Goal: Information Seeking & Learning: Learn about a topic

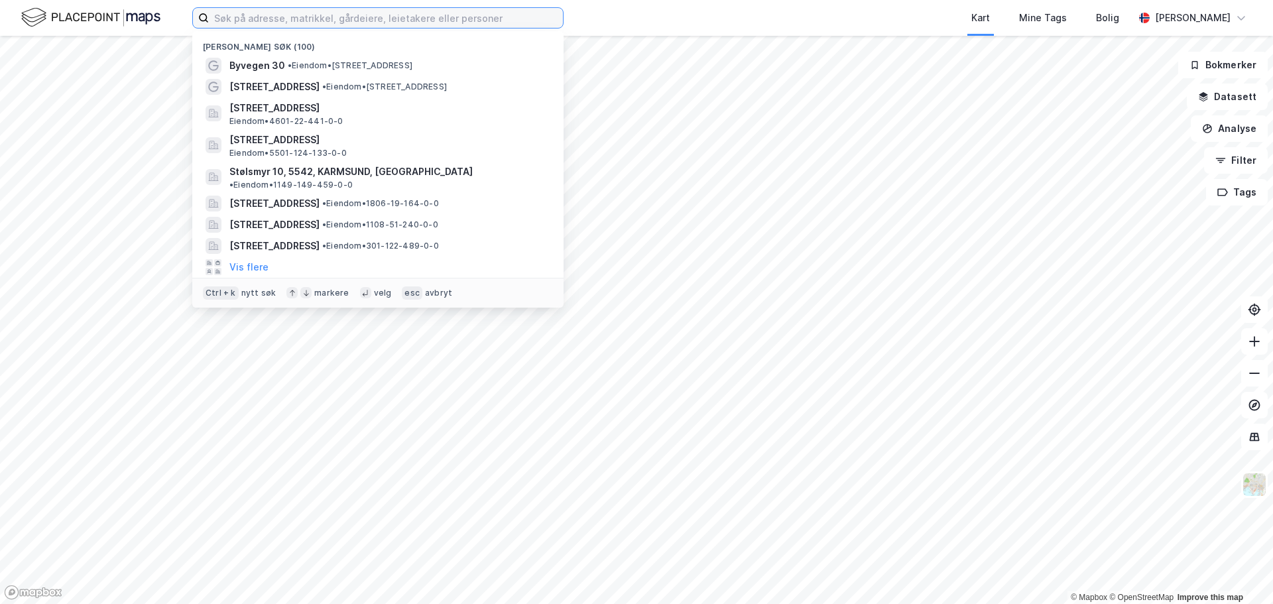
click at [398, 21] on input at bounding box center [386, 18] width 354 height 20
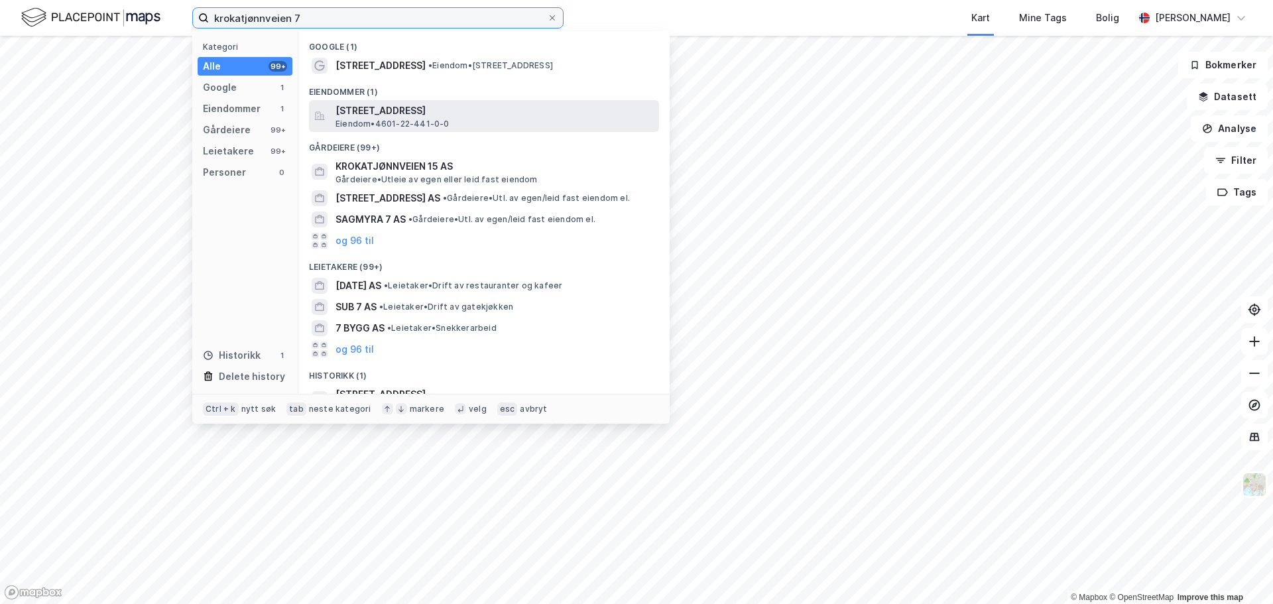
type input "krokatjønnveien 7"
click at [469, 119] on div "[STREET_ADDRESS] • 4601-22-441-0-0" at bounding box center [495, 116] width 321 height 27
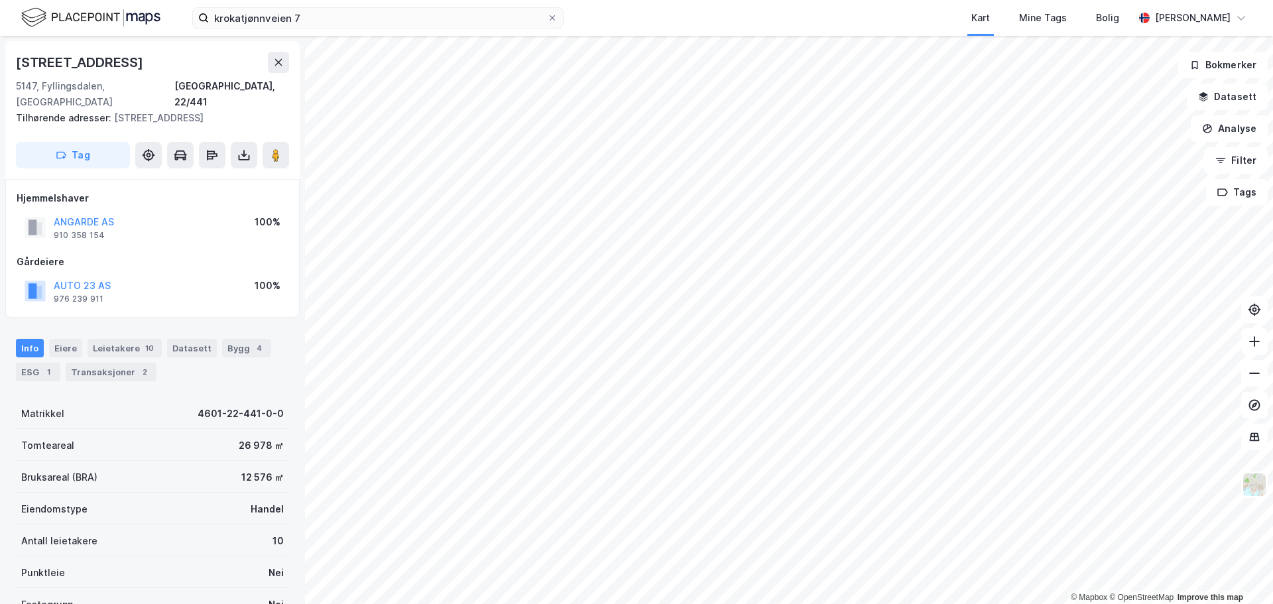
scroll to position [66, 0]
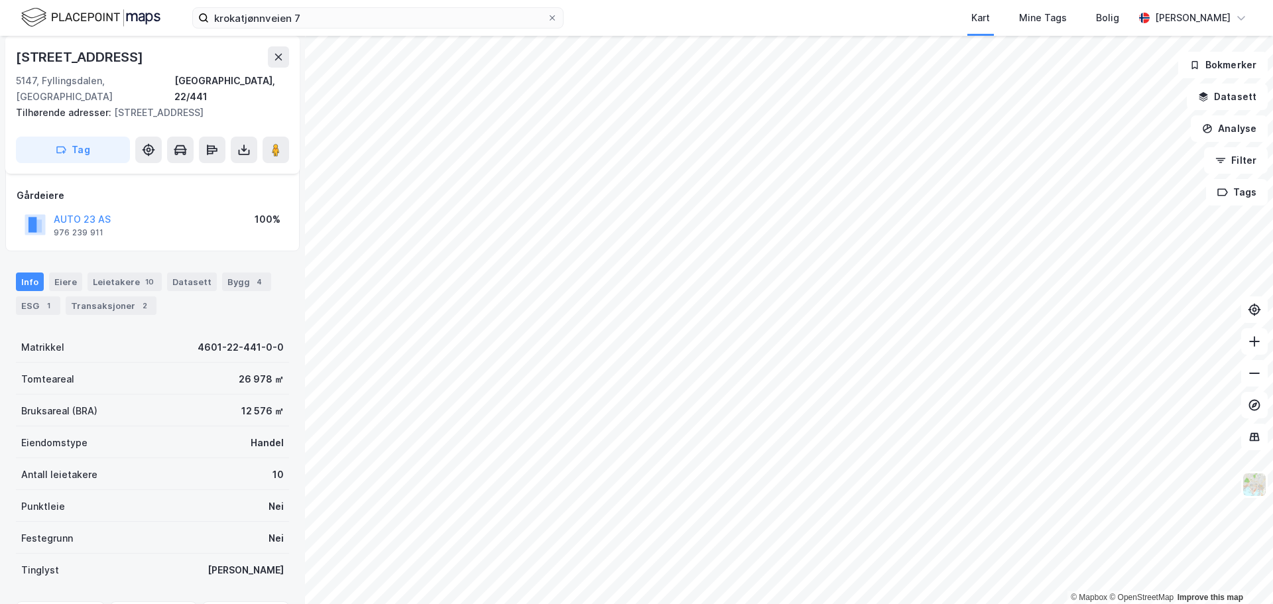
click at [241, 272] on div "Bygg 4" at bounding box center [246, 281] width 49 height 19
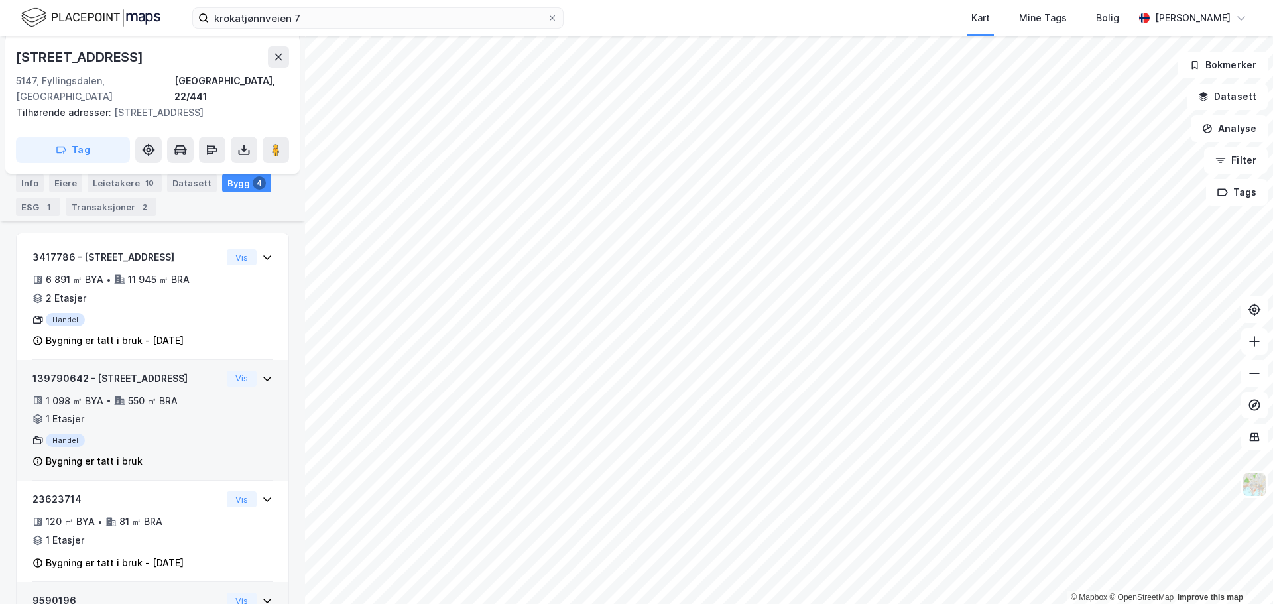
scroll to position [308, 0]
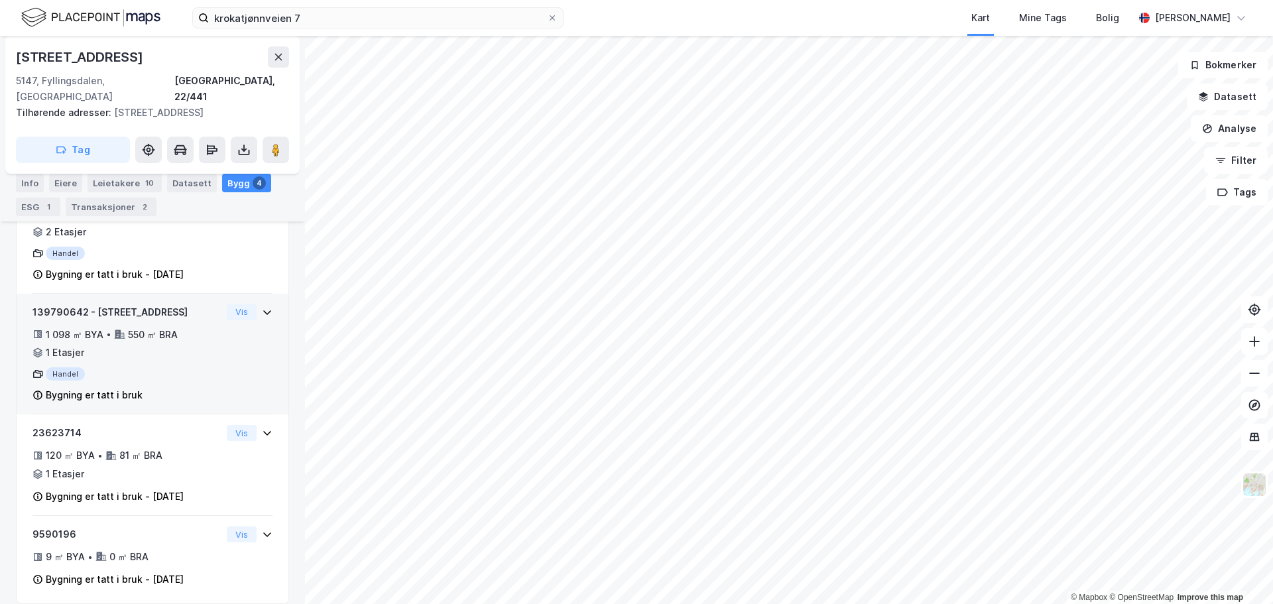
click at [225, 345] on div "139790642 - Krokatjønnveien 7 1 098 ㎡ BYA • 550 ㎡ BRA • 1 Etasjer Handel Bygnin…" at bounding box center [152, 359] width 240 height 111
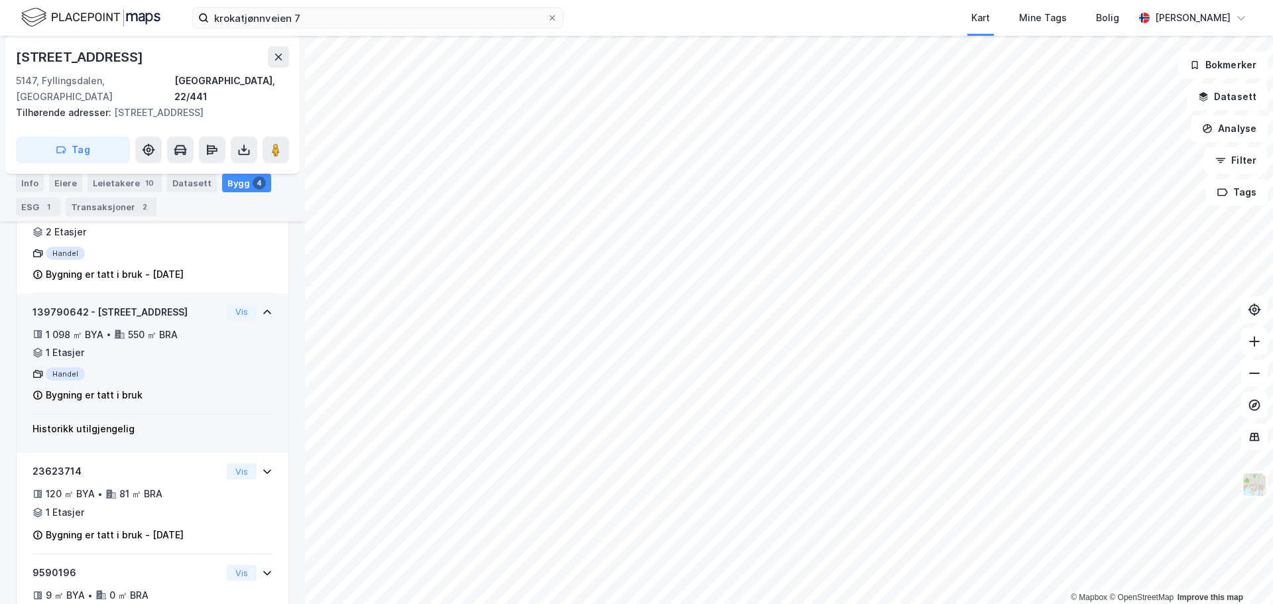
click at [225, 345] on div "139790642 - Krokatjønnveien 7 1 098 ㎡ BYA • 550 ㎡ BRA • 1 Etasjer Handel Bygnin…" at bounding box center [152, 359] width 240 height 111
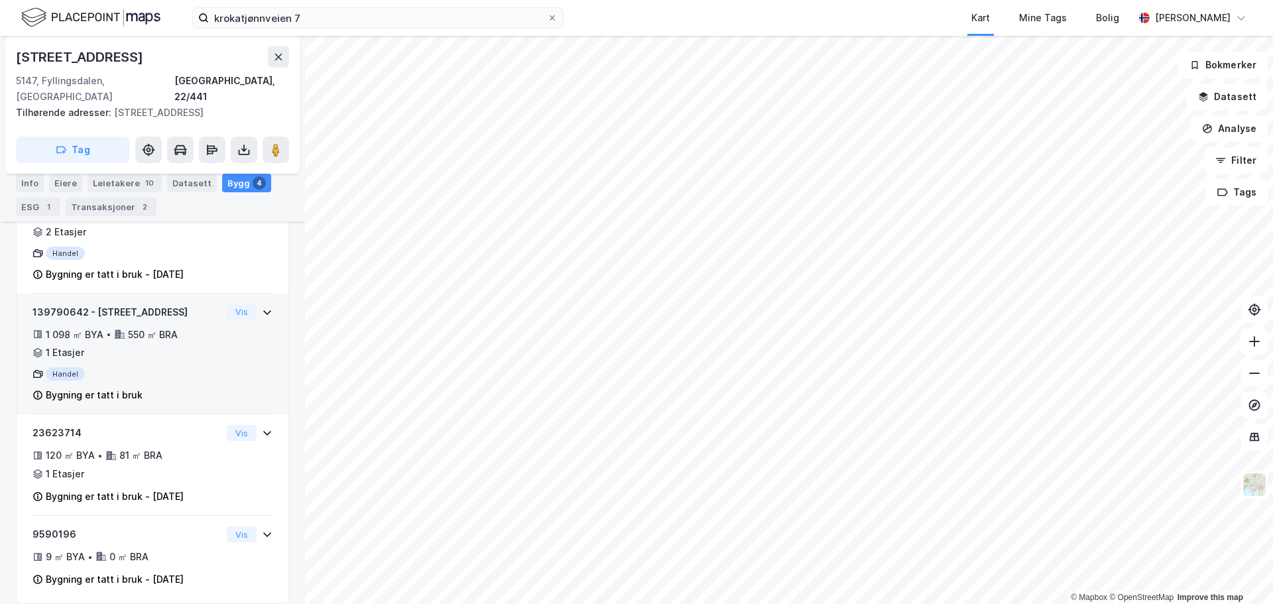
click at [255, 351] on div "139790642 - Krokatjønnveien 7 1 098 ㎡ BYA • 550 ㎡ BRA • 1 Etasjer Handel Bygnin…" at bounding box center [152, 359] width 240 height 111
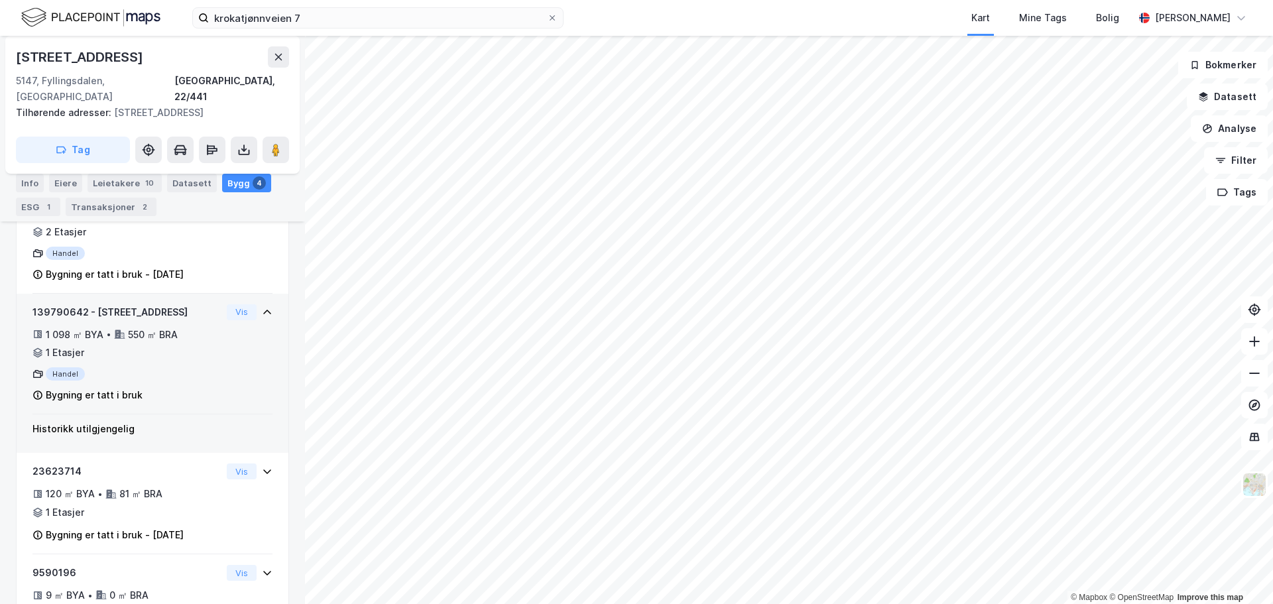
click at [251, 353] on div "139790642 - Krokatjønnveien 7 1 098 ㎡ BYA • 550 ㎡ BRA • 1 Etasjer Handel Bygnin…" at bounding box center [152, 359] width 240 height 111
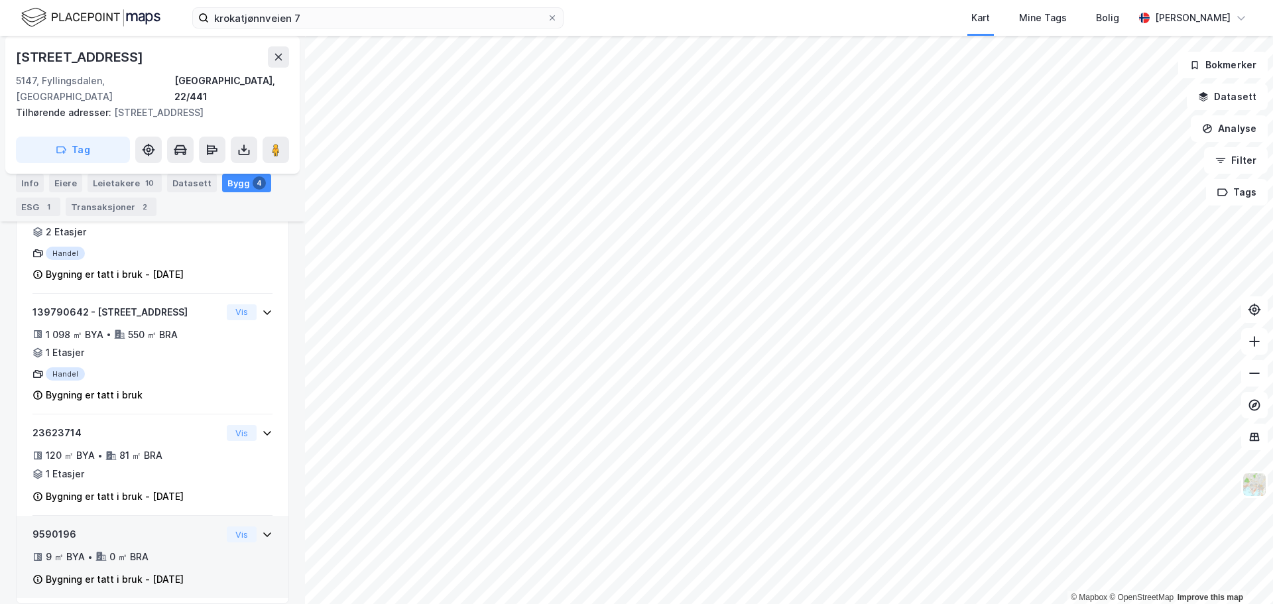
click at [242, 546] on div "9590196 9 ㎡ BYA • 0 ㎡ BRA Bygning er tatt i bruk - [DATE] Vis" at bounding box center [152, 562] width 240 height 72
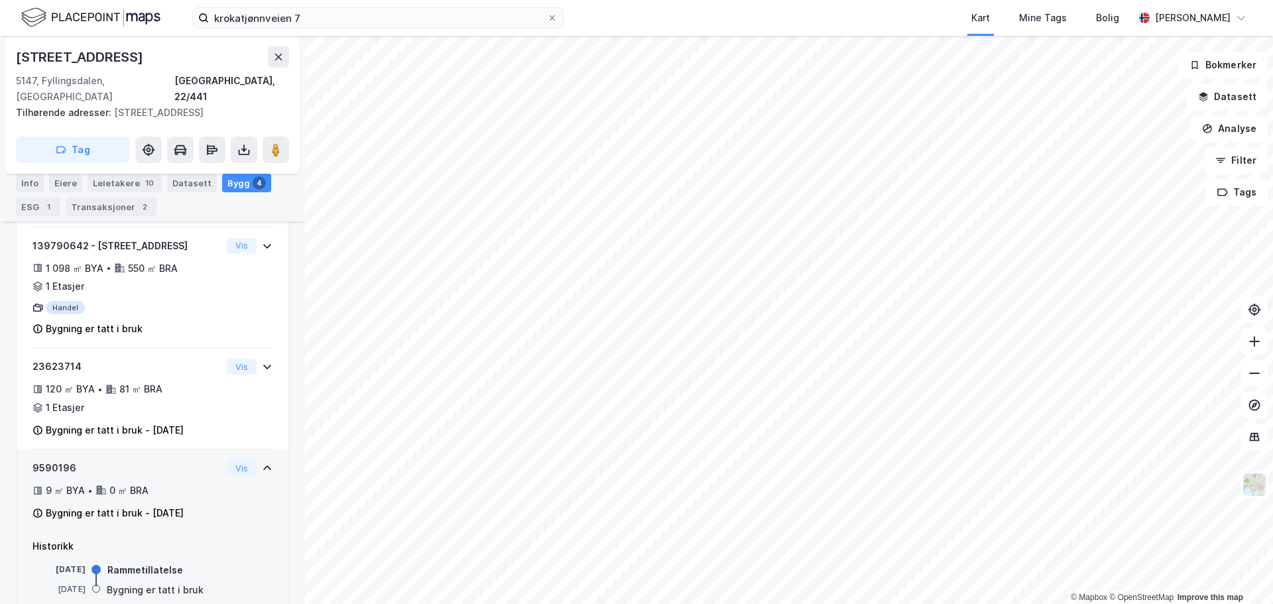
click at [250, 478] on div "9590196 9 ㎡ BYA • 0 ㎡ BRA Bygning er tatt i bruk - [DATE] Vis" at bounding box center [152, 496] width 240 height 72
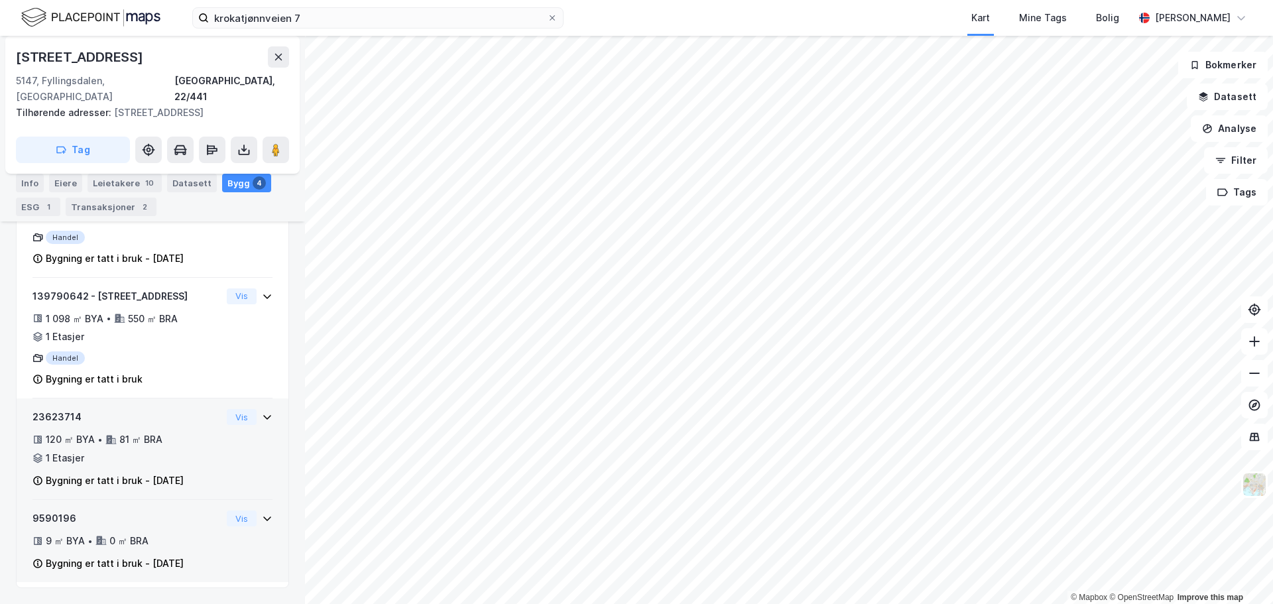
scroll to position [308, 0]
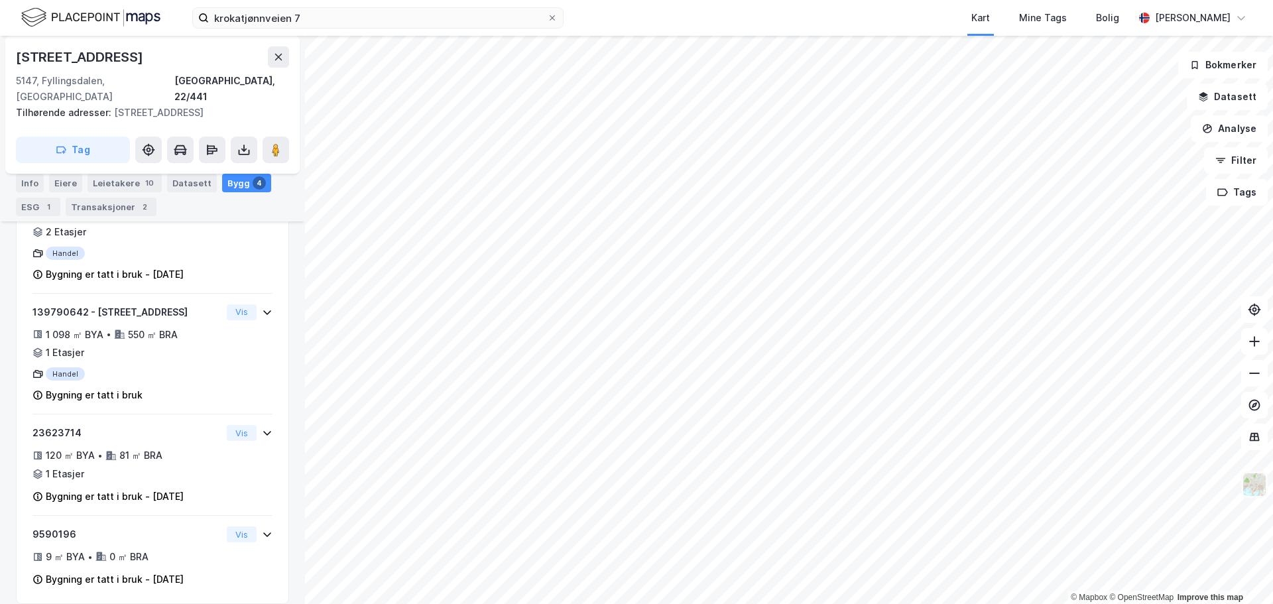
click at [1252, 487] on img at bounding box center [1254, 484] width 25 height 25
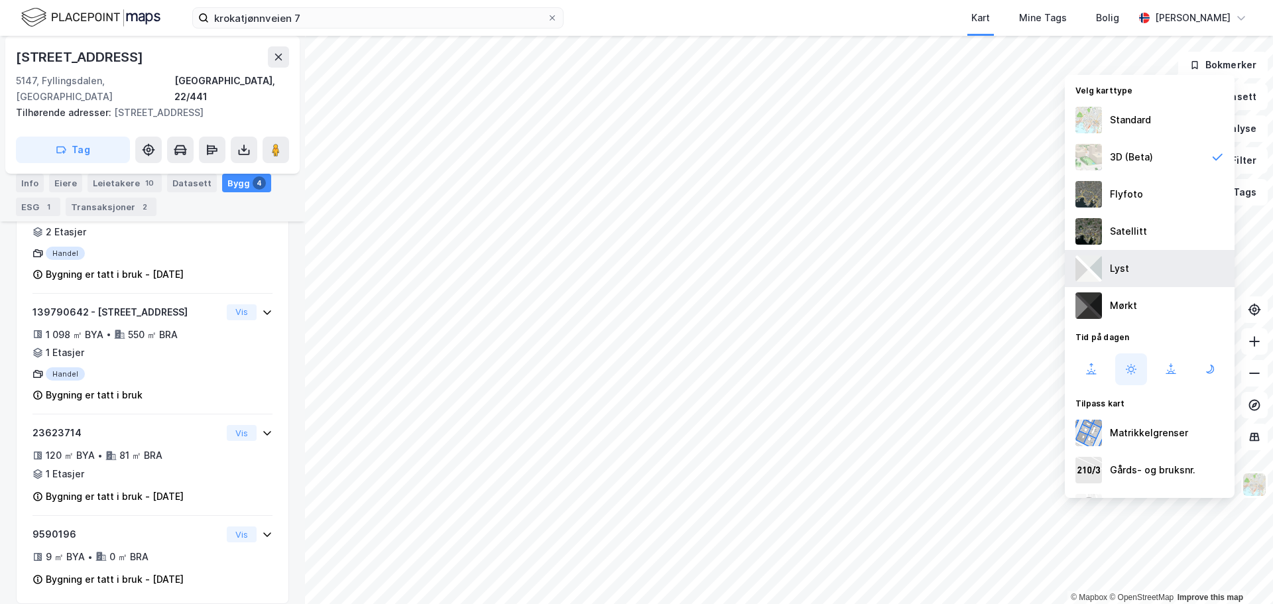
click at [1145, 276] on div "Lyst" at bounding box center [1150, 268] width 170 height 37
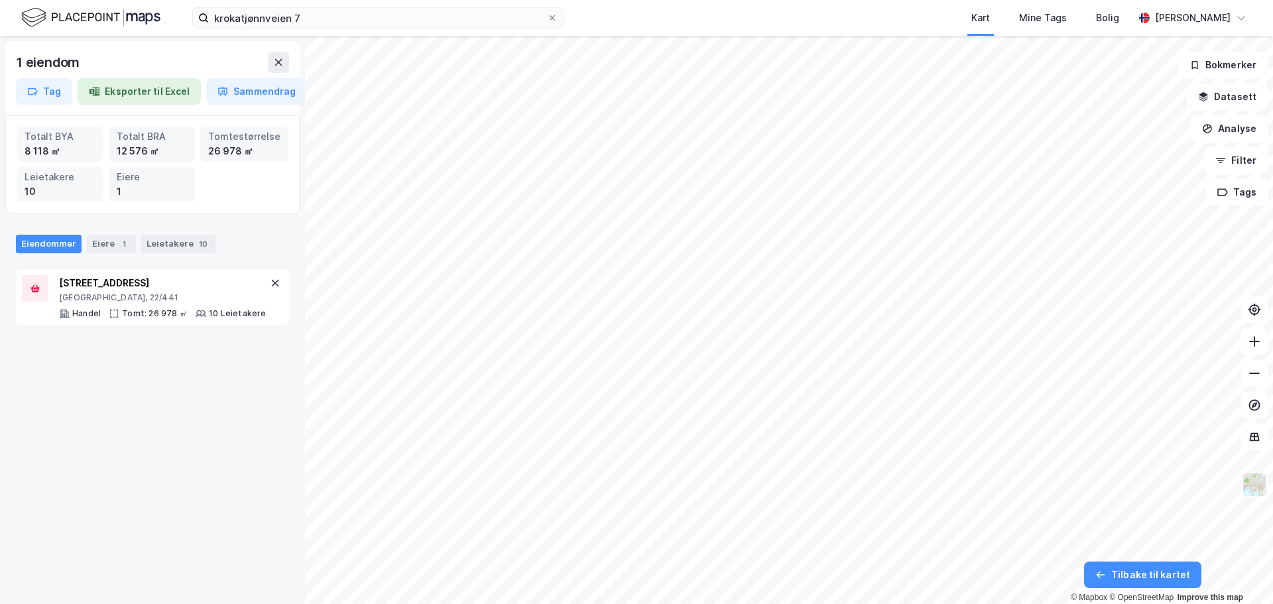
click at [1252, 483] on img at bounding box center [1254, 484] width 25 height 25
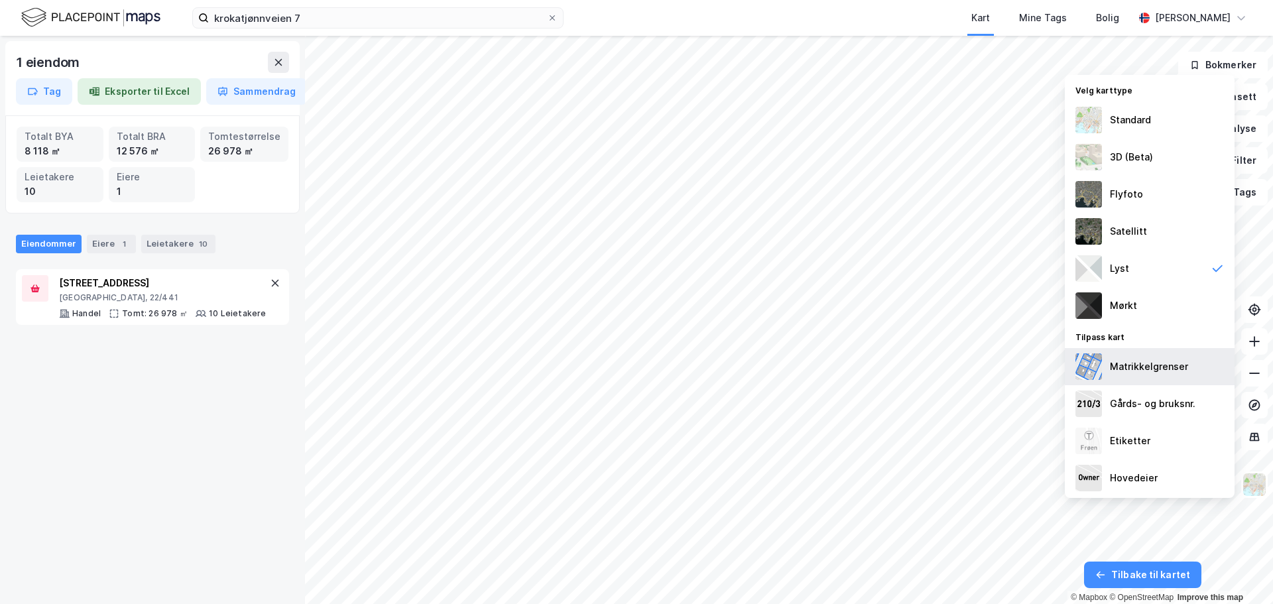
click at [1161, 359] on div "Matrikkelgrenser" at bounding box center [1149, 367] width 78 height 16
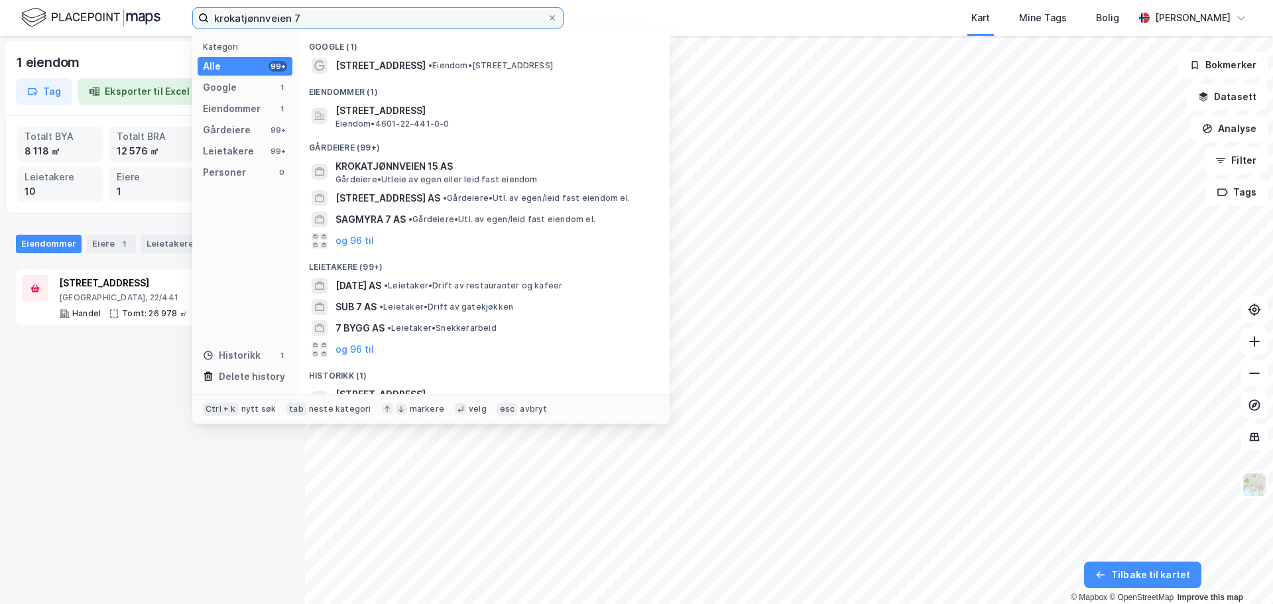
drag, startPoint x: 290, startPoint y: 23, endPoint x: 200, endPoint y: 19, distance: 90.9
click at [200, 19] on label "krokatjønnveien 7" at bounding box center [377, 17] width 371 height 21
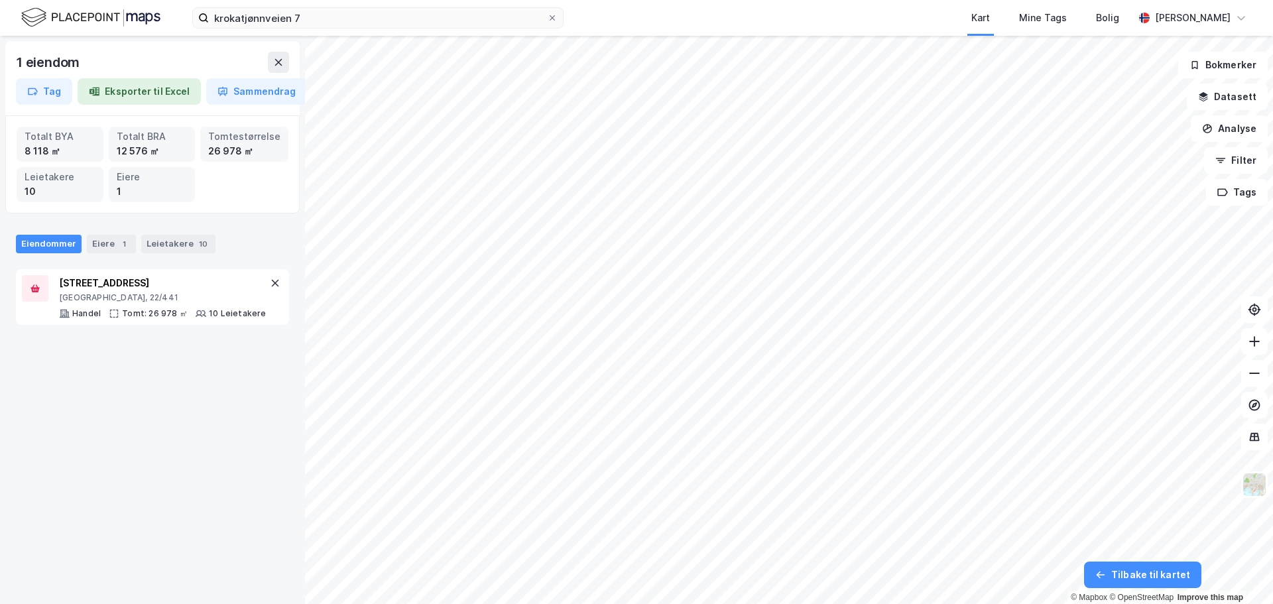
click at [104, 455] on div "1 eiendom Tag Eksporter til Excel Sammendrag Totalt BYA 8 118 ㎡ Totalt BRA 12 5…" at bounding box center [152, 320] width 305 height 568
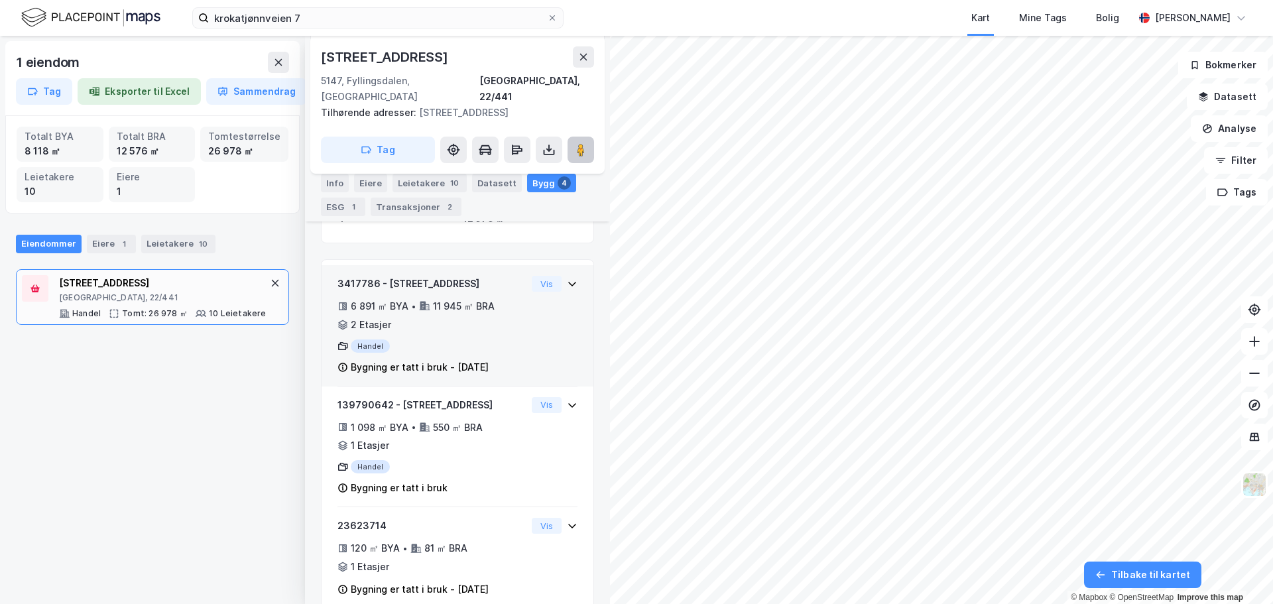
scroll to position [205, 0]
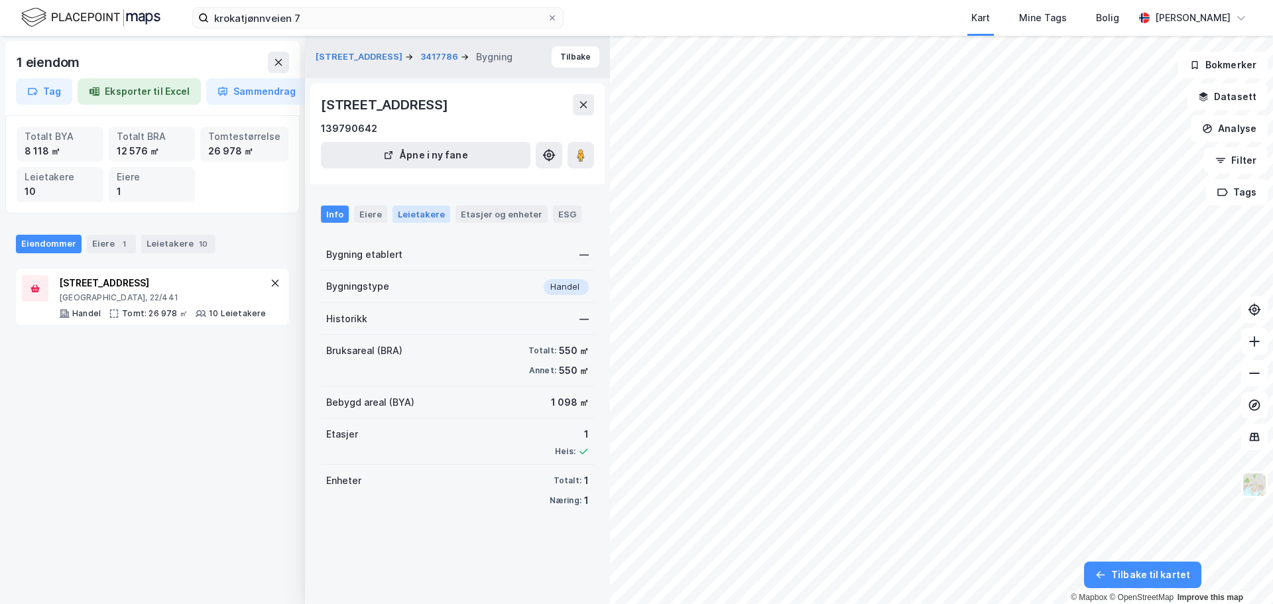
click at [424, 215] on div "Leietakere" at bounding box center [421, 214] width 58 height 17
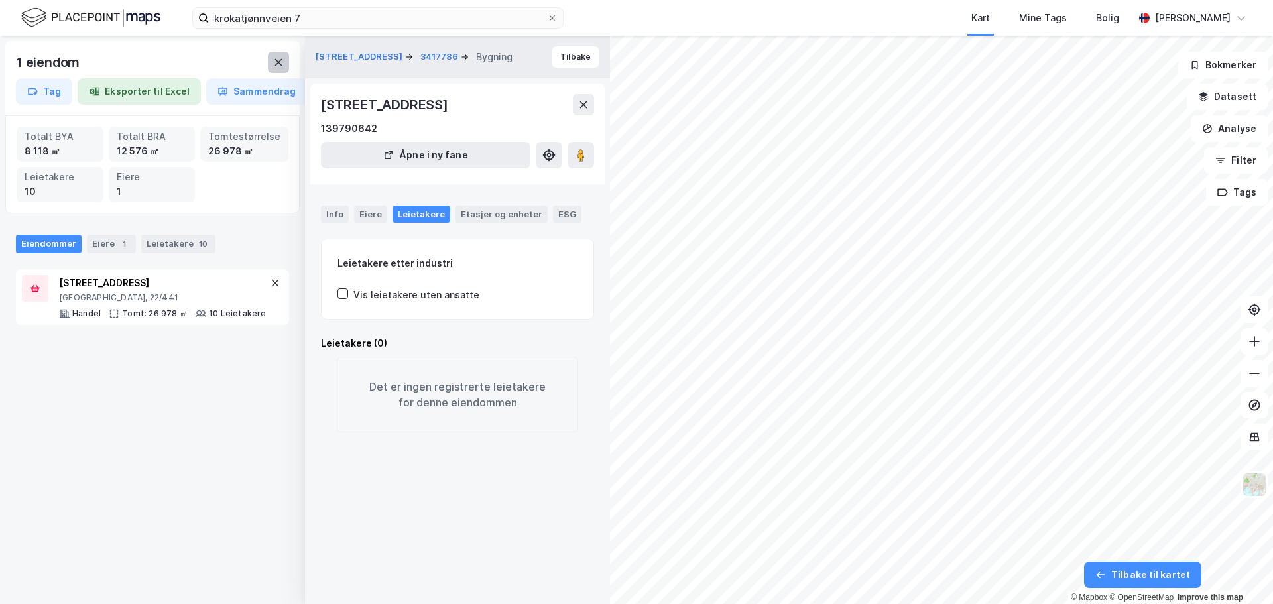
click at [282, 65] on icon at bounding box center [278, 62] width 7 height 7
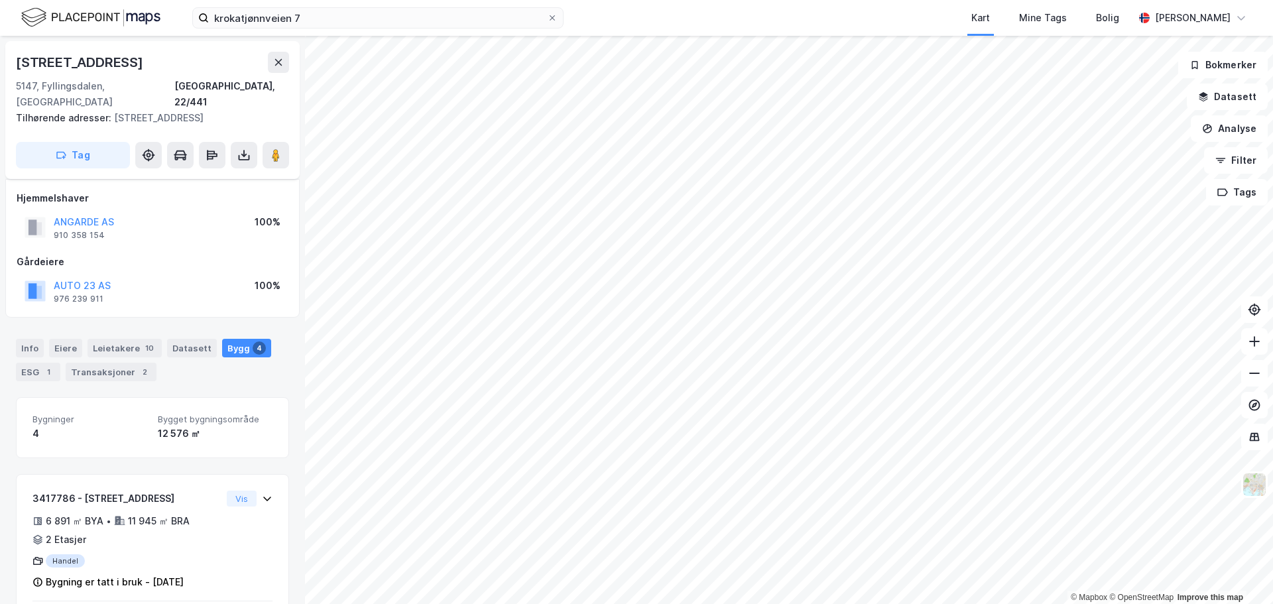
scroll to position [205, 0]
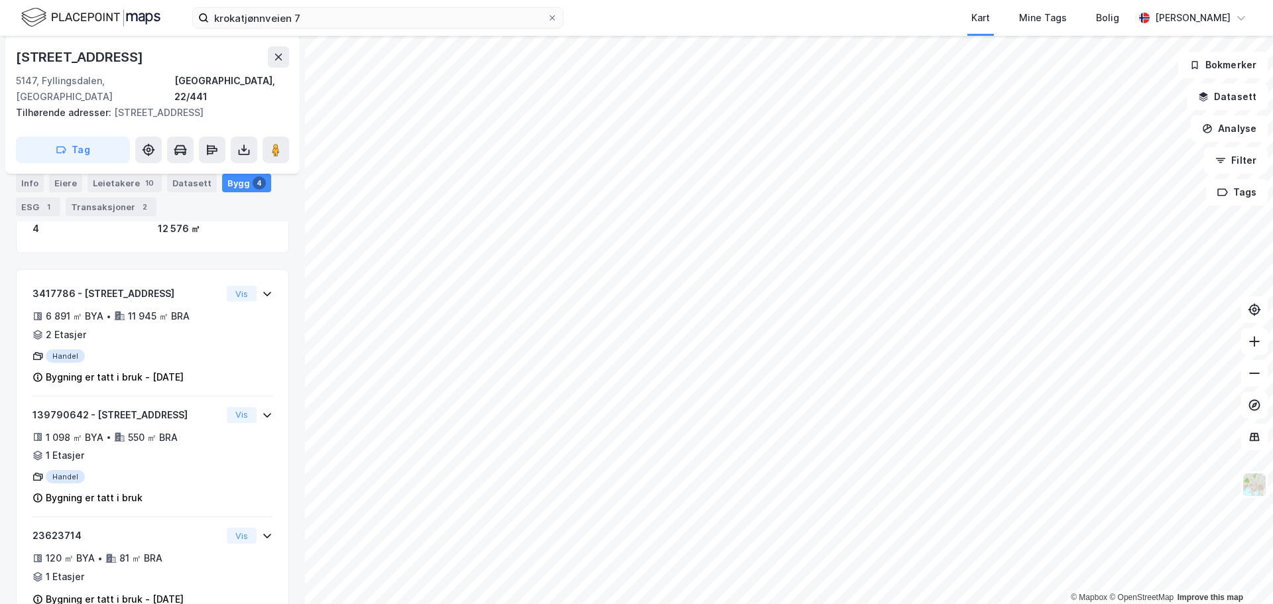
click at [153, 105] on div "Tilhørende adresser: [STREET_ADDRESS]" at bounding box center [147, 113] width 263 height 16
click at [169, 105] on div "Tilhørende adresser: [STREET_ADDRESS]" at bounding box center [147, 113] width 263 height 16
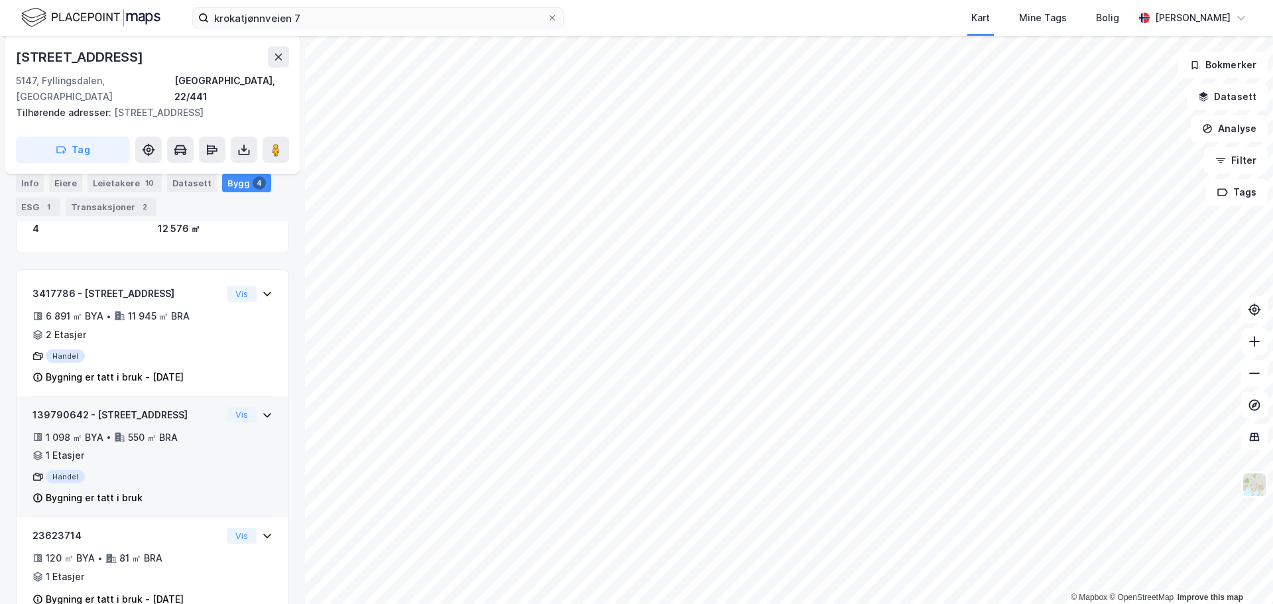
click at [164, 430] on div "550 ㎡ BRA" at bounding box center [153, 438] width 50 height 16
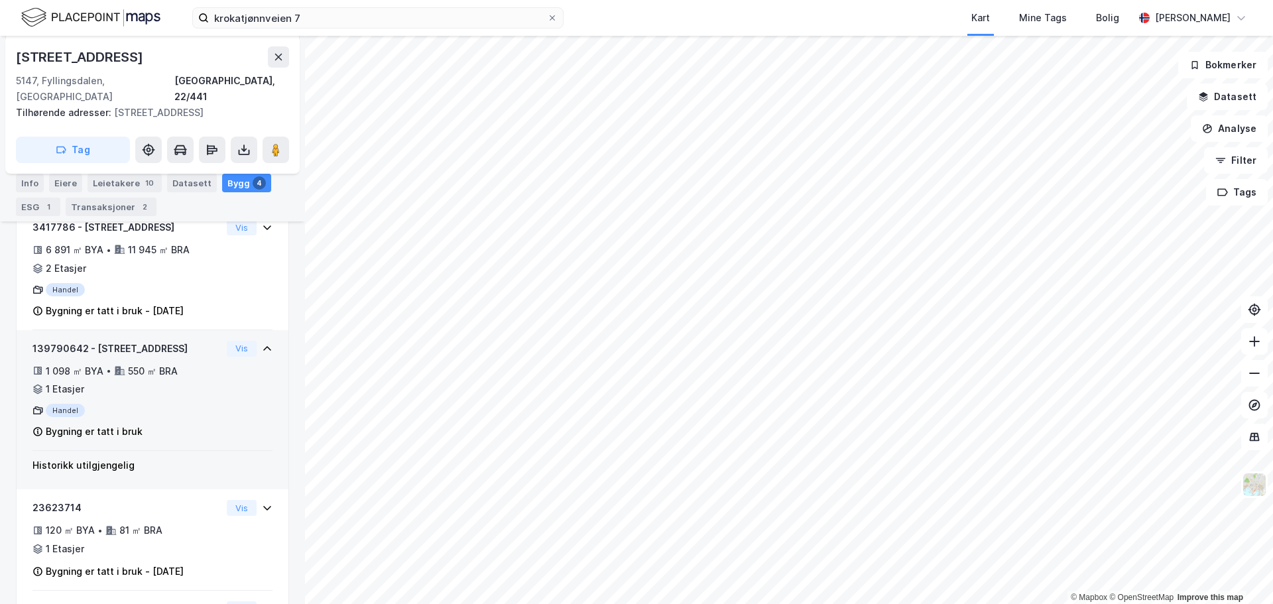
click at [75, 381] on div "1 Etasjer" at bounding box center [65, 389] width 38 height 16
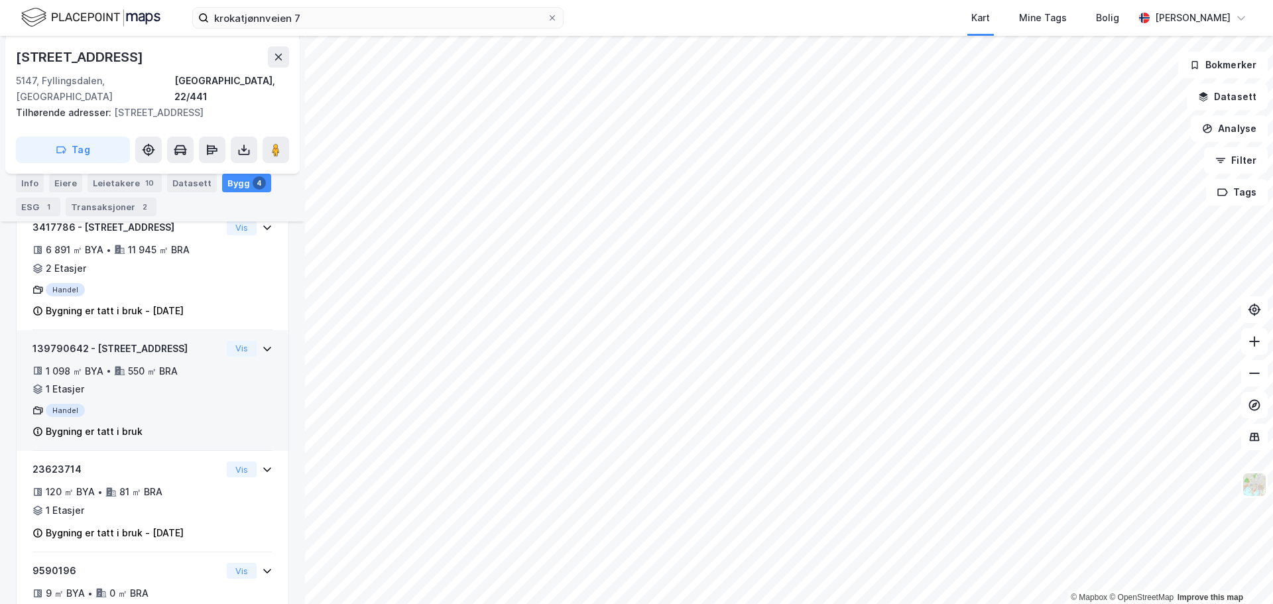
click at [71, 382] on div "139790642 - Krokatjønnveien 7 1 098 ㎡ BYA • 550 ㎡ BRA • 1 Etasjer Handel Bygnin…" at bounding box center [126, 390] width 189 height 99
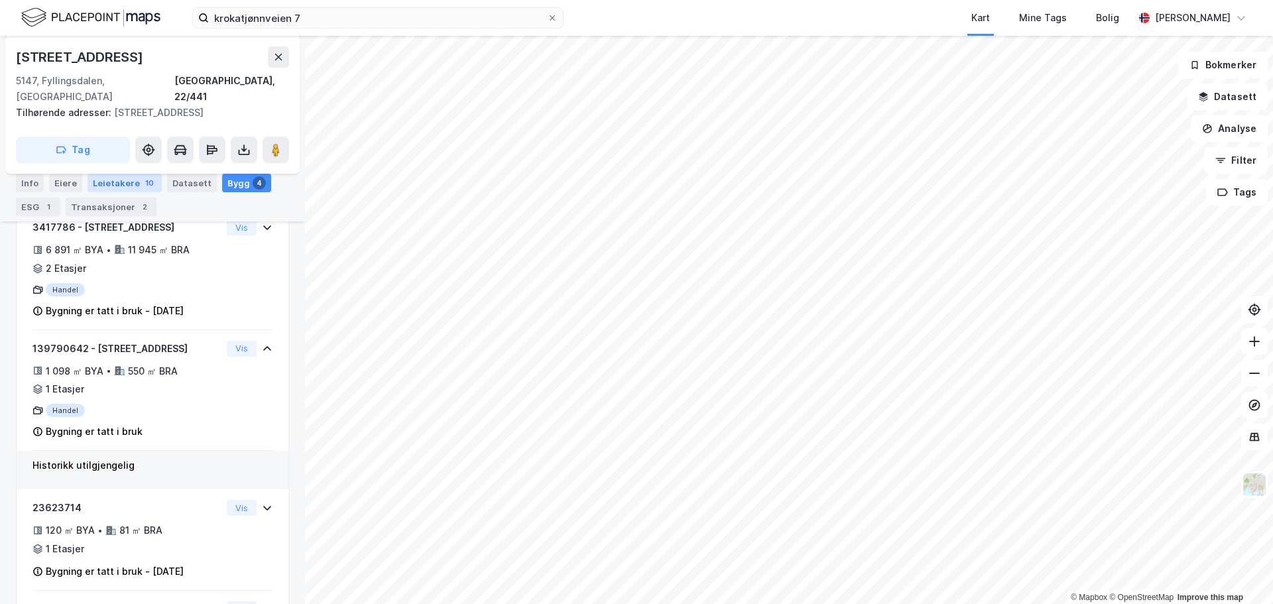
click at [107, 180] on div "Leietakere 10" at bounding box center [125, 183] width 74 height 19
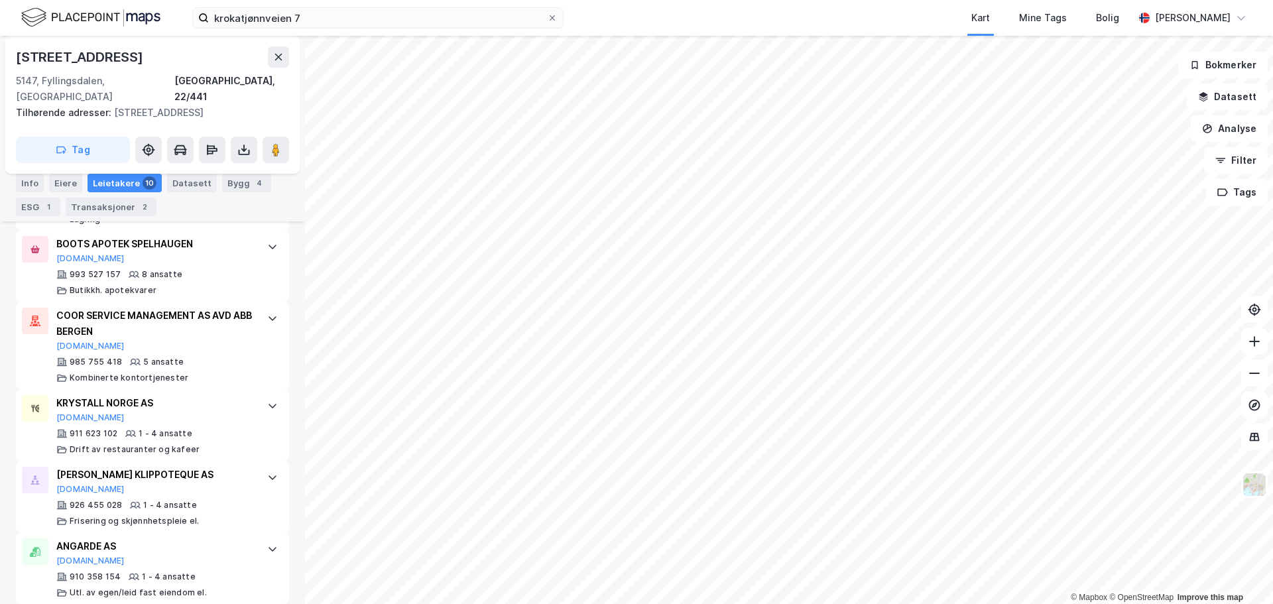
scroll to position [813, 0]
click at [322, 25] on input "krokatjønnveien 7" at bounding box center [378, 18] width 338 height 20
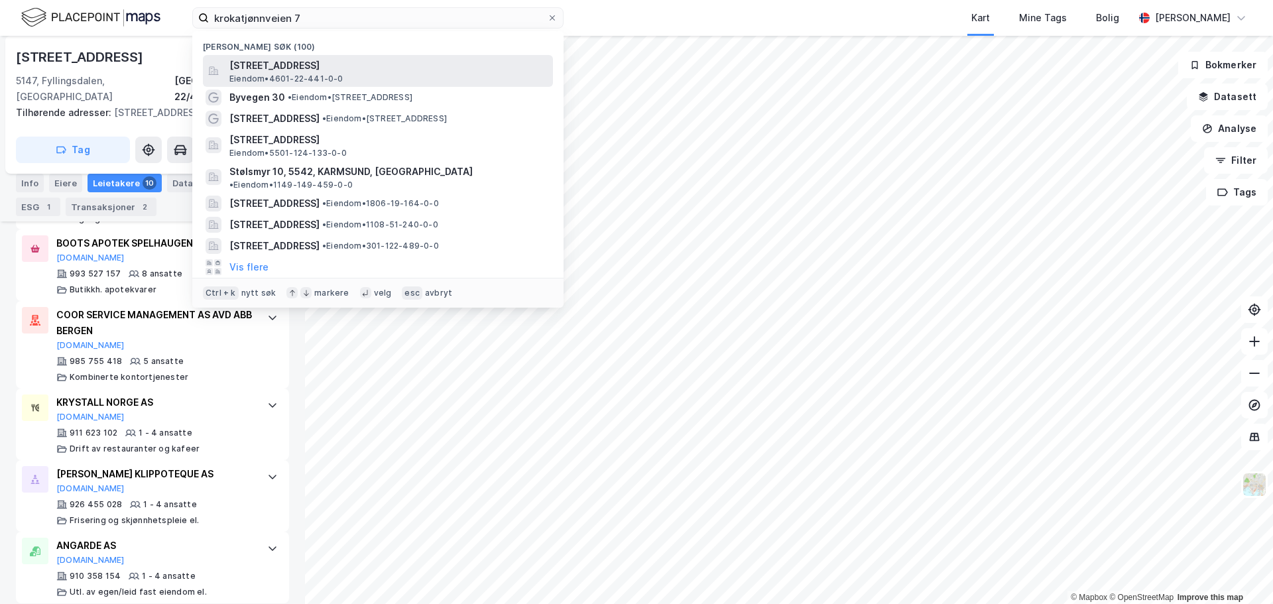
click at [334, 71] on span "[STREET_ADDRESS]" at bounding box center [388, 66] width 318 height 16
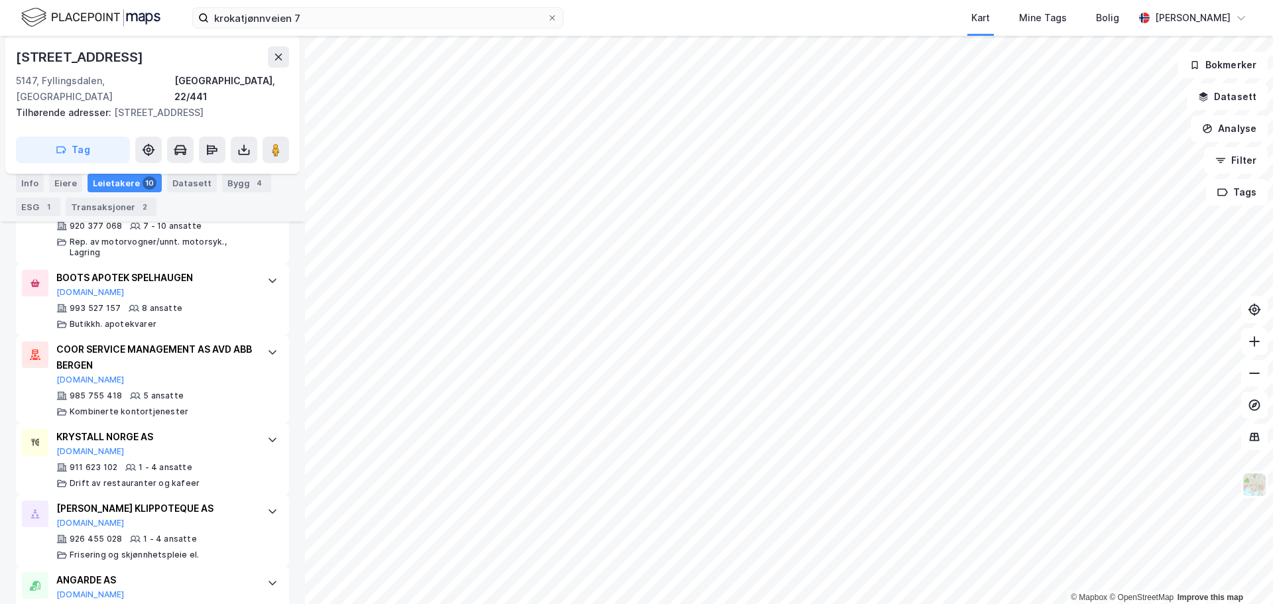
scroll to position [813, 0]
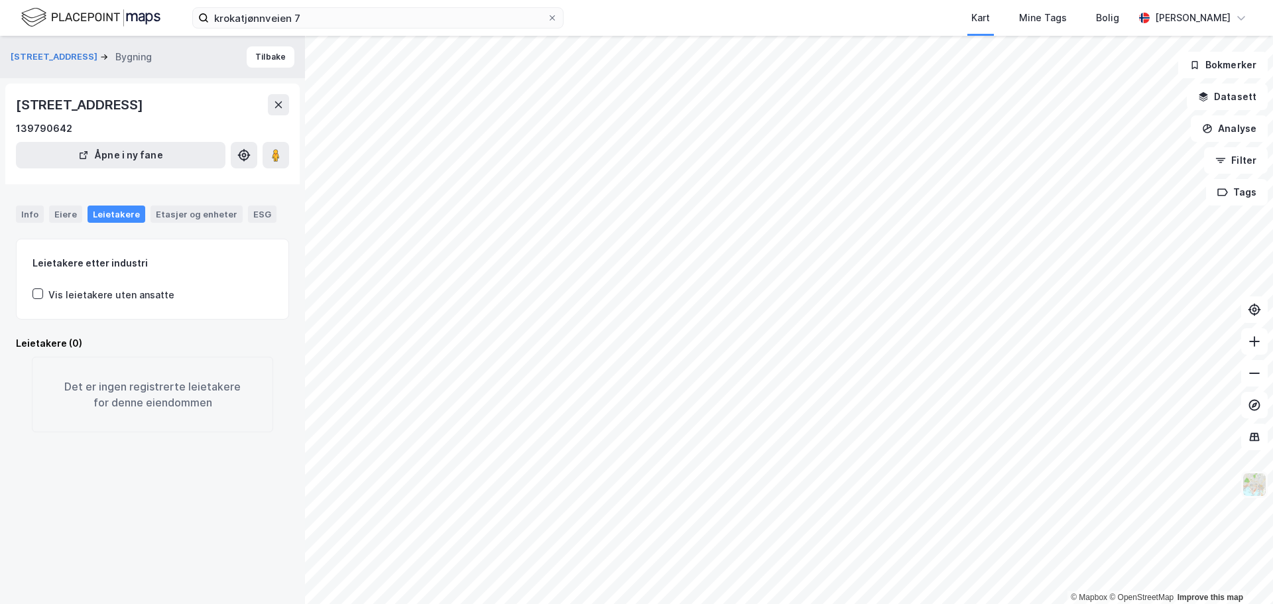
click at [1252, 489] on img at bounding box center [1254, 484] width 25 height 25
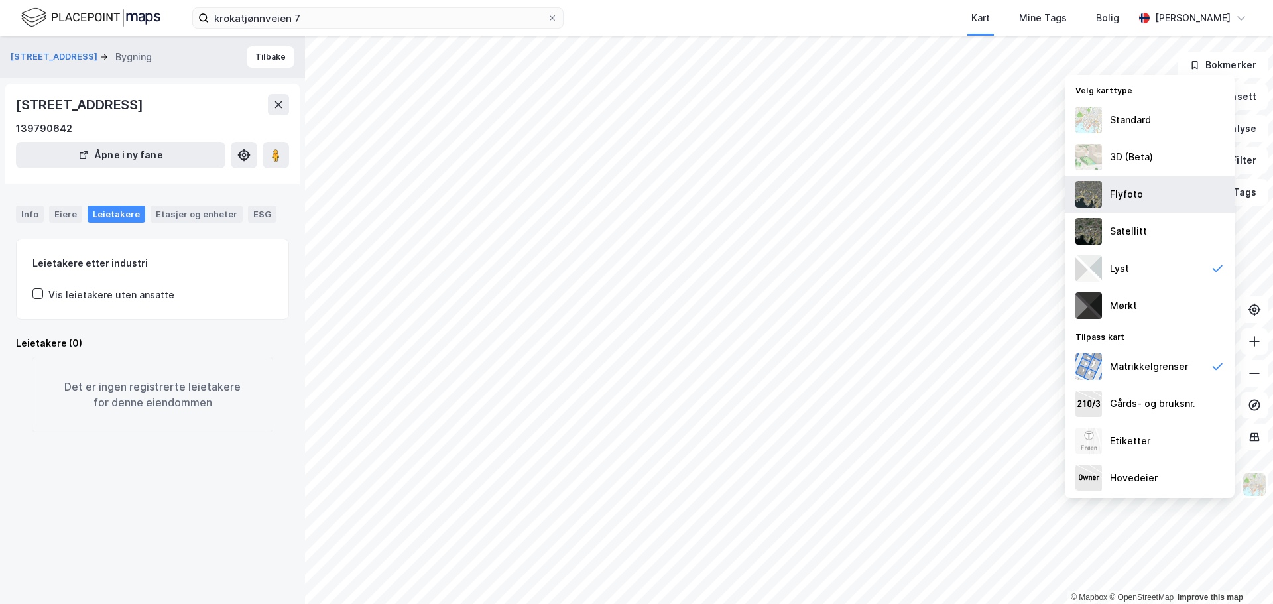
click at [1126, 202] on div "Flyfoto" at bounding box center [1126, 194] width 33 height 16
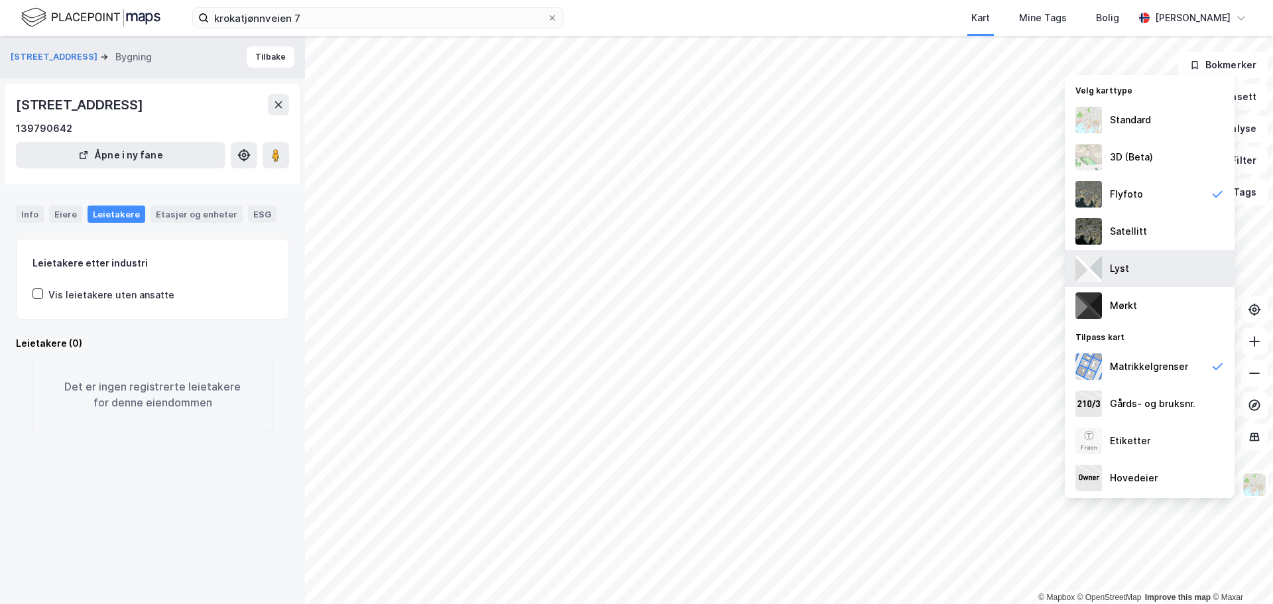
click at [1140, 272] on div "Lyst" at bounding box center [1150, 268] width 170 height 37
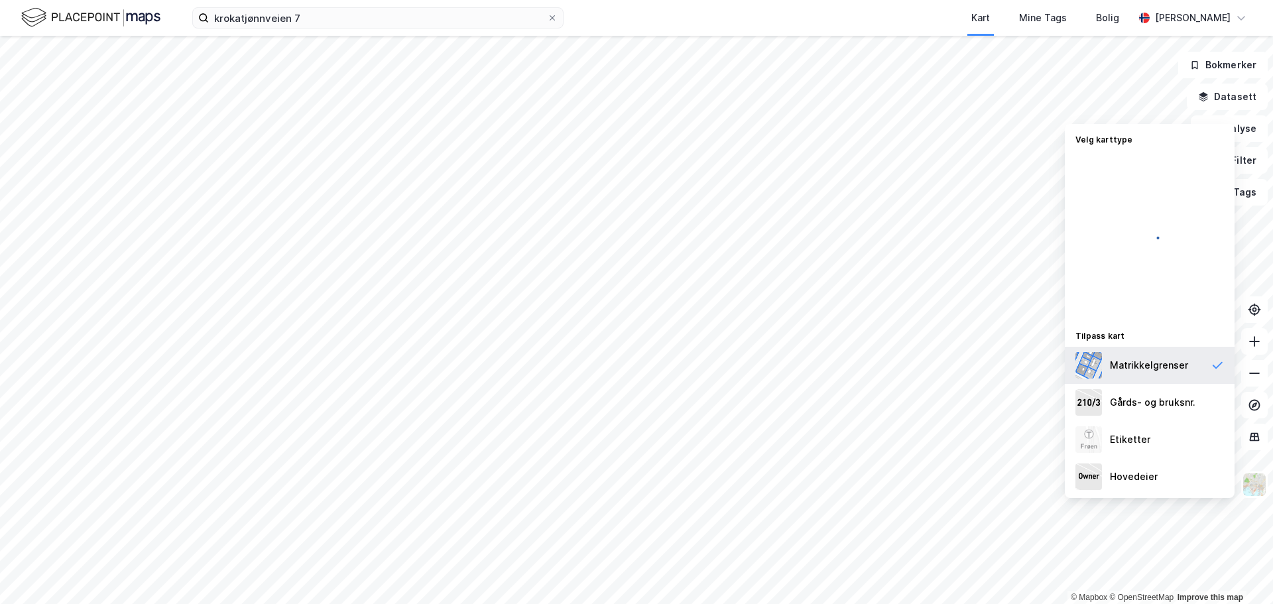
click at [1157, 364] on div "Matrikkelgrenser" at bounding box center [1149, 365] width 78 height 16
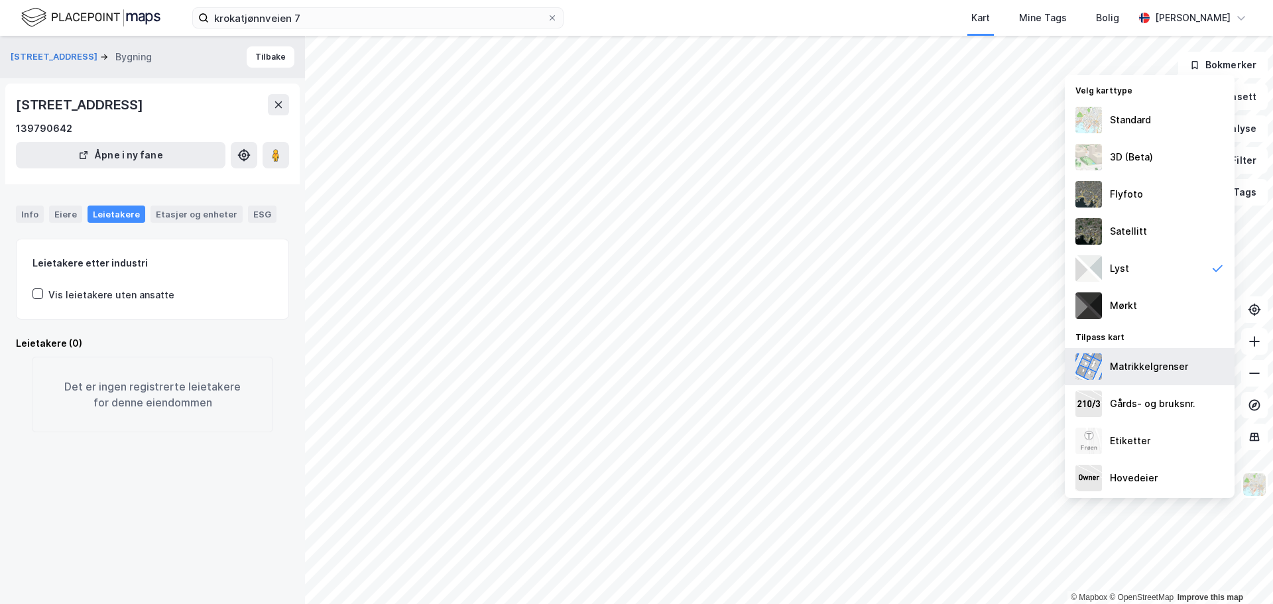
drag, startPoint x: 1110, startPoint y: 367, endPoint x: 1065, endPoint y: 358, distance: 45.4
click at [1110, 368] on div "Matrikkelgrenser" at bounding box center [1149, 367] width 78 height 16
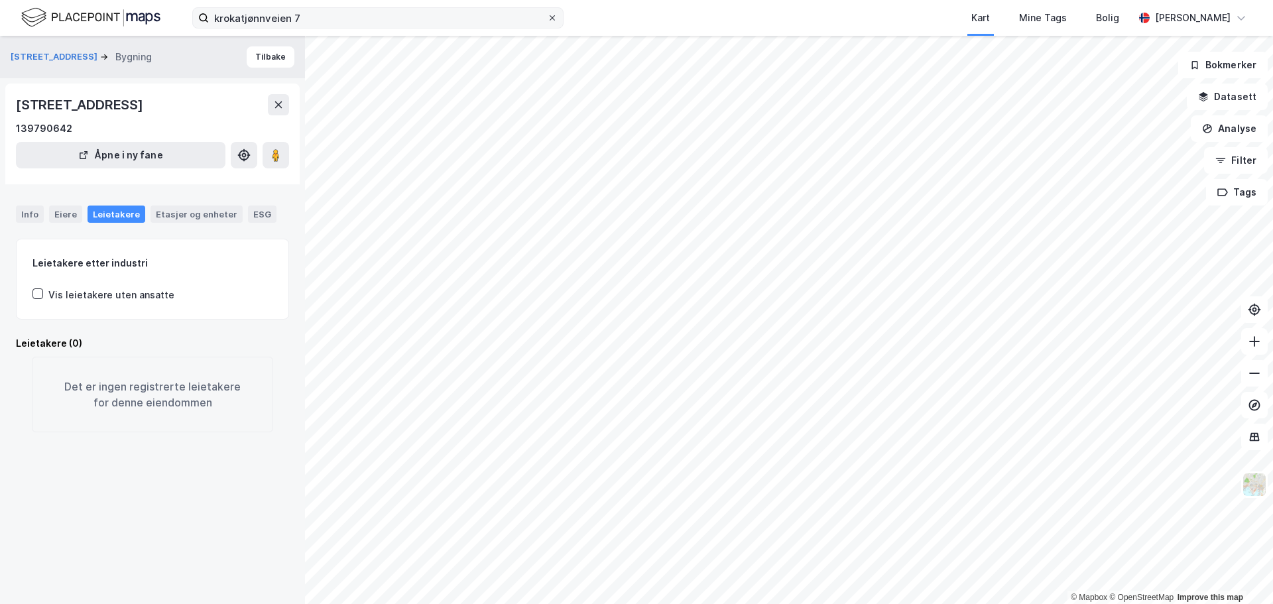
click at [553, 16] on icon at bounding box center [552, 18] width 8 height 8
click at [547, 16] on input "krokatjønnveien 7" at bounding box center [378, 18] width 338 height 20
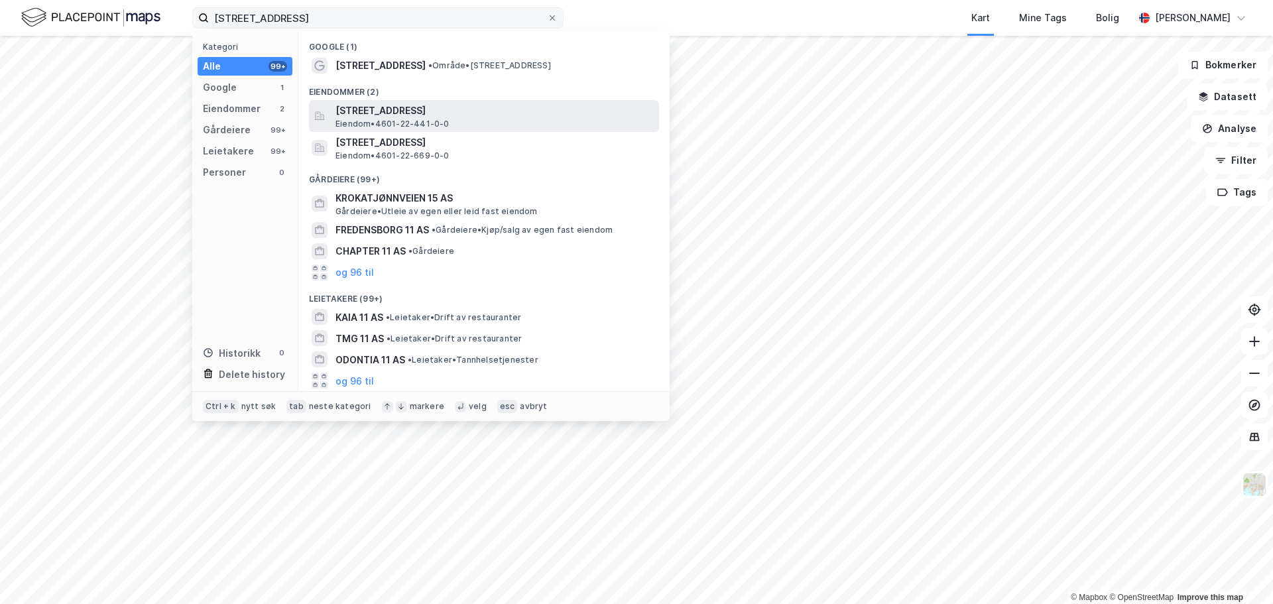
click at [383, 120] on span "Eiendom • 4601-22-441-0-0" at bounding box center [392, 124] width 114 height 11
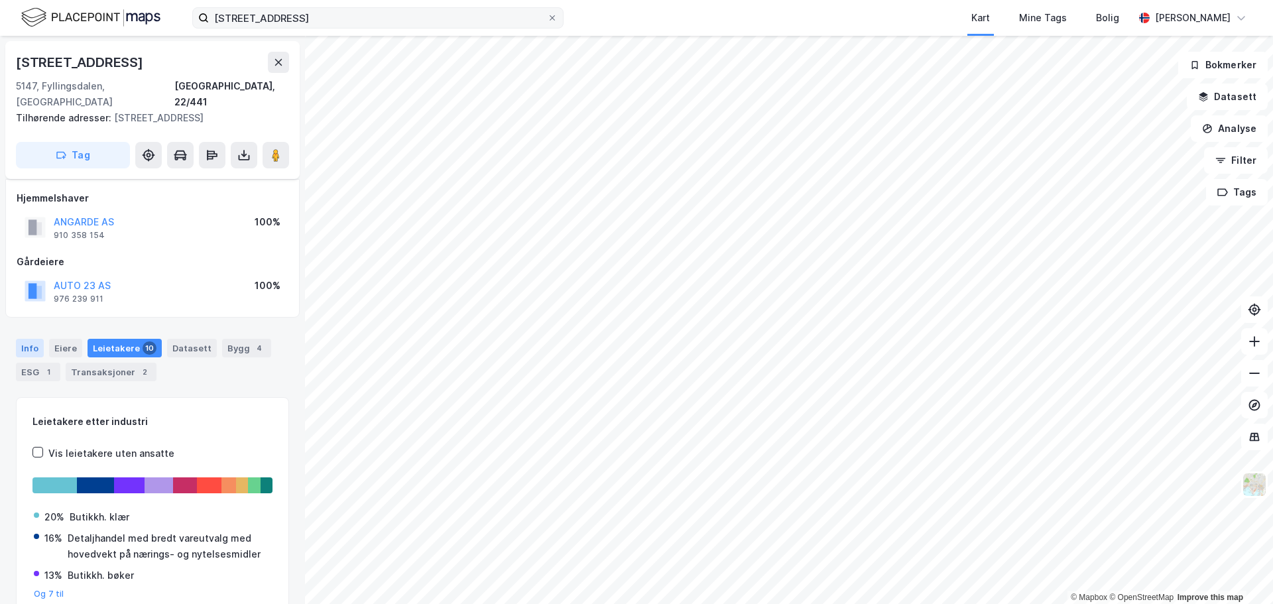
click at [23, 339] on div "Info" at bounding box center [30, 348] width 28 height 19
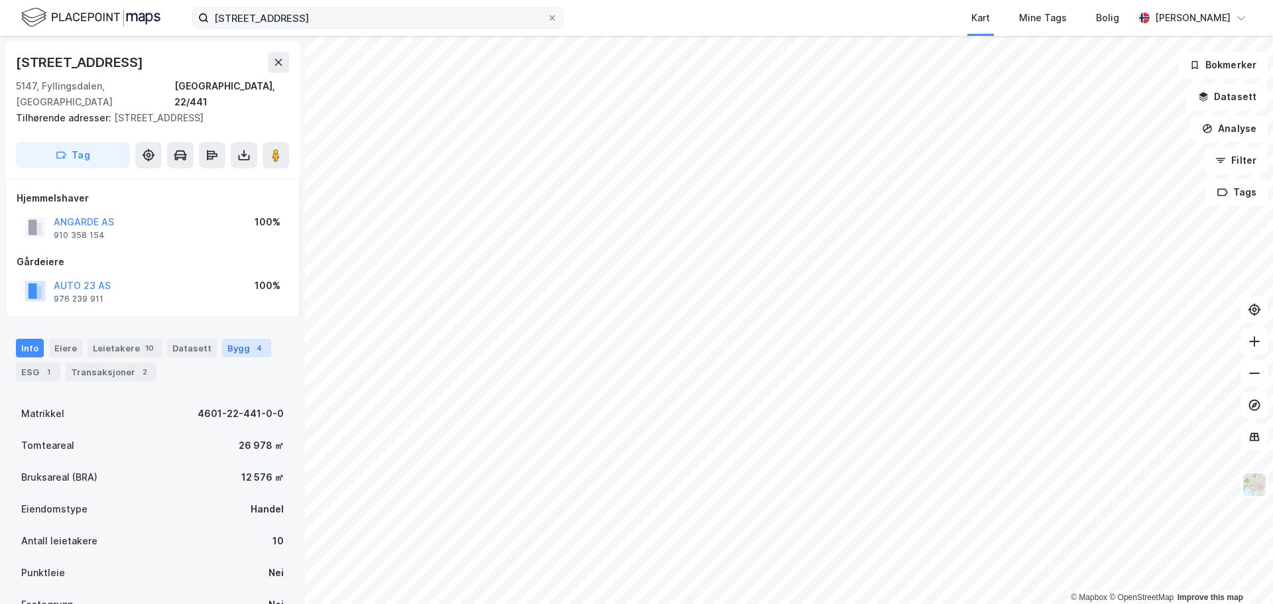
click at [253, 341] on div "4" at bounding box center [259, 347] width 13 height 13
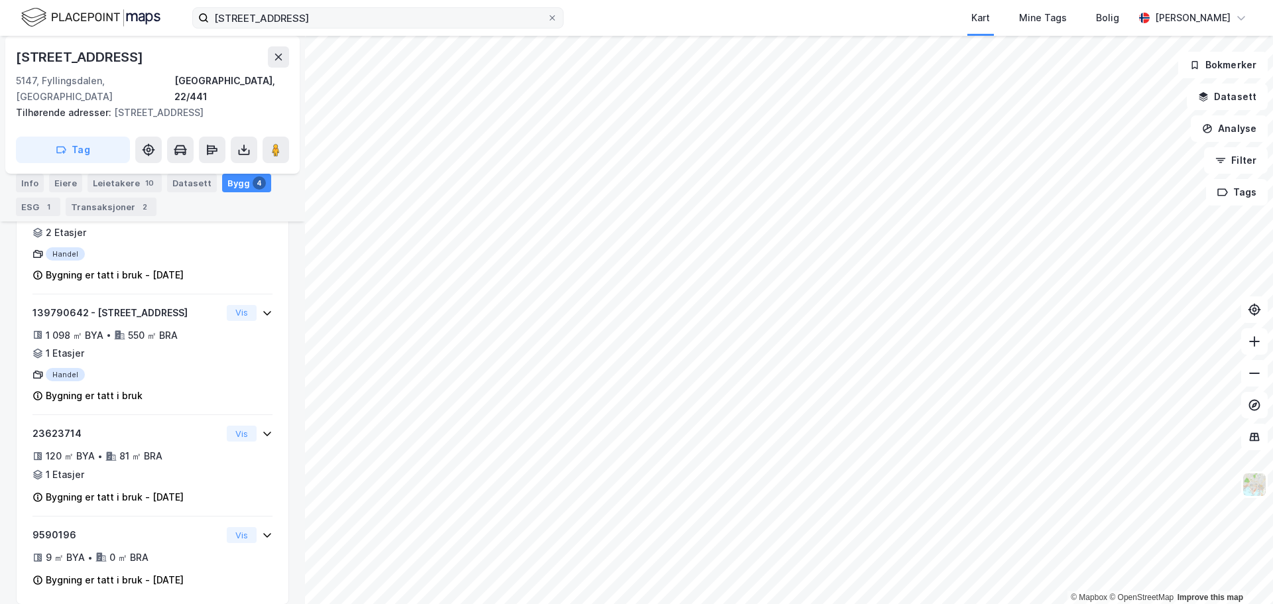
scroll to position [308, 0]
click at [313, 6] on div "krokatjønnveien 11 Kart Mine Tags Bolig [PERSON_NAME] © Mapbox © OpenStreetMap …" at bounding box center [636, 302] width 1273 height 604
click at [347, 23] on input "[STREET_ADDRESS]" at bounding box center [378, 18] width 338 height 20
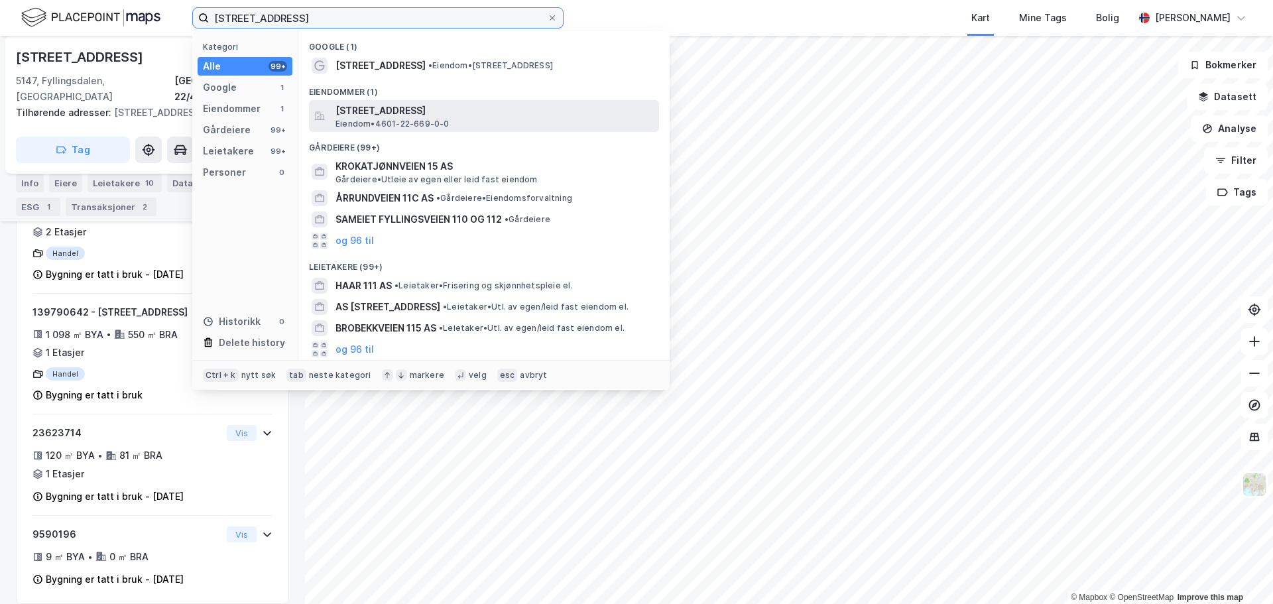
type input "[STREET_ADDRESS]"
click at [384, 107] on span "[STREET_ADDRESS]" at bounding box center [494, 111] width 318 height 16
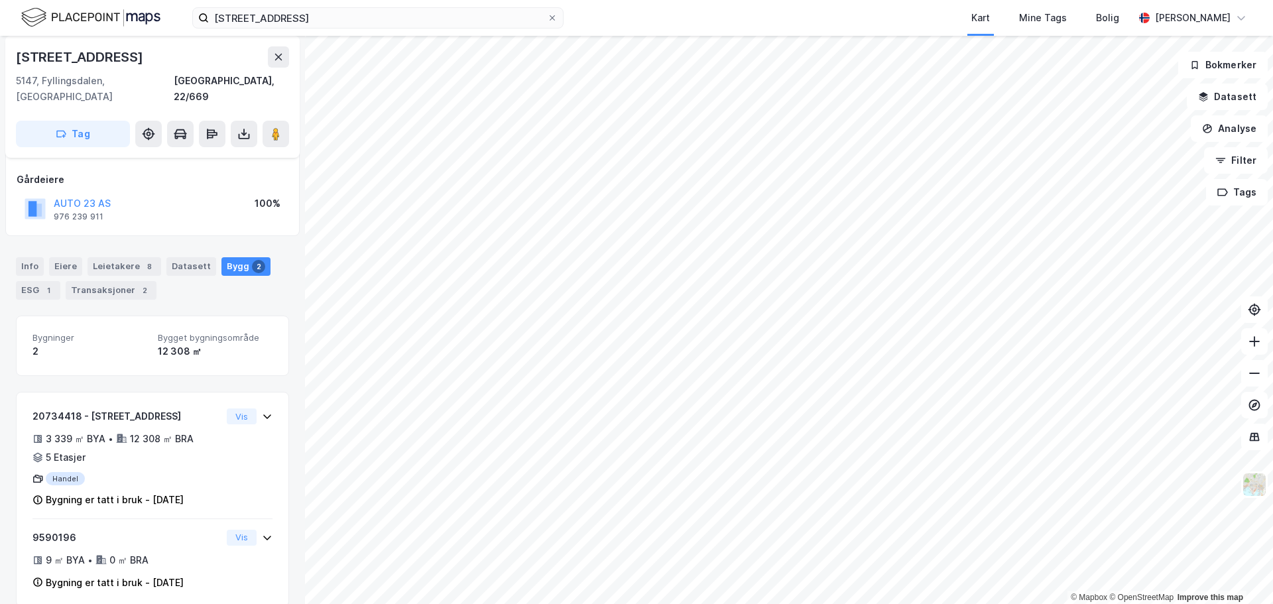
scroll to position [70, 0]
